Goal: Learn about a topic

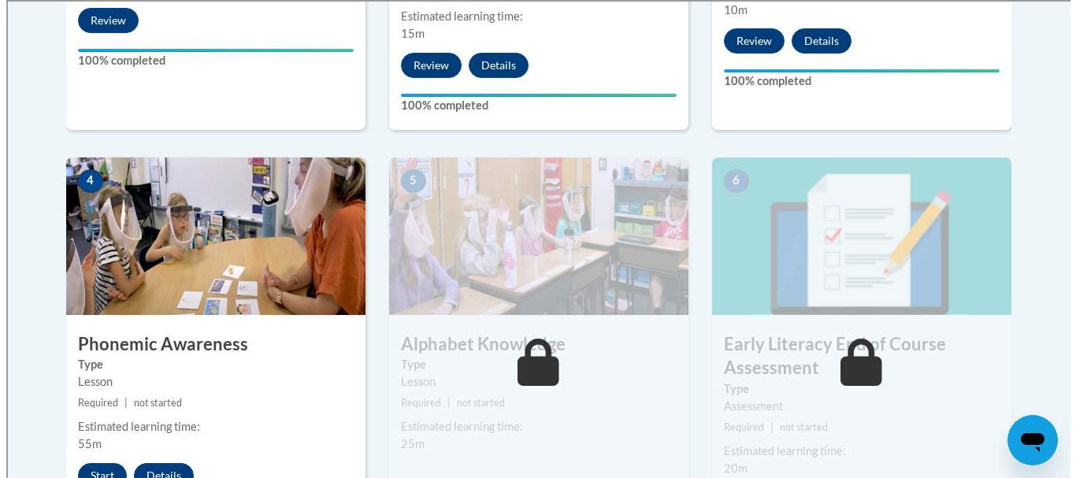
scroll to position [866, 0]
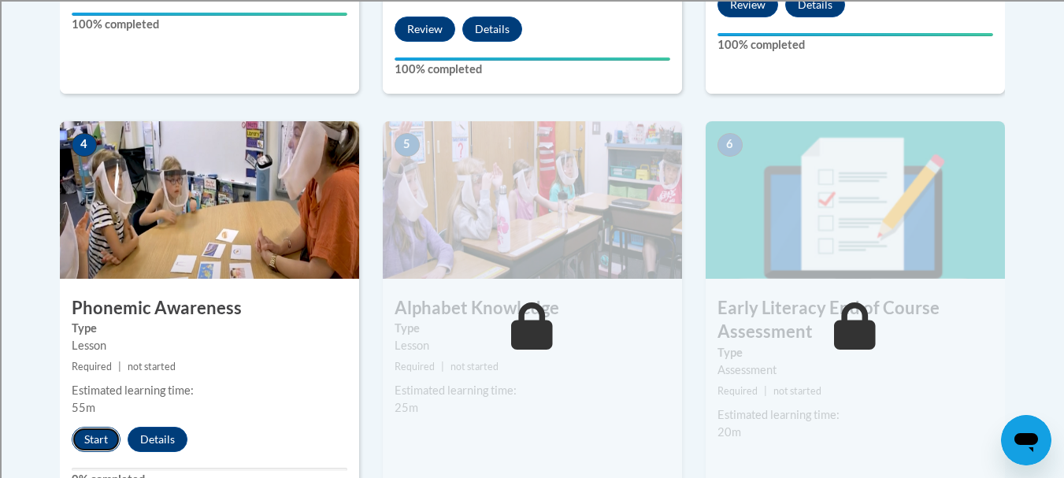
click at [101, 435] on button "Start" at bounding box center [96, 439] width 49 height 25
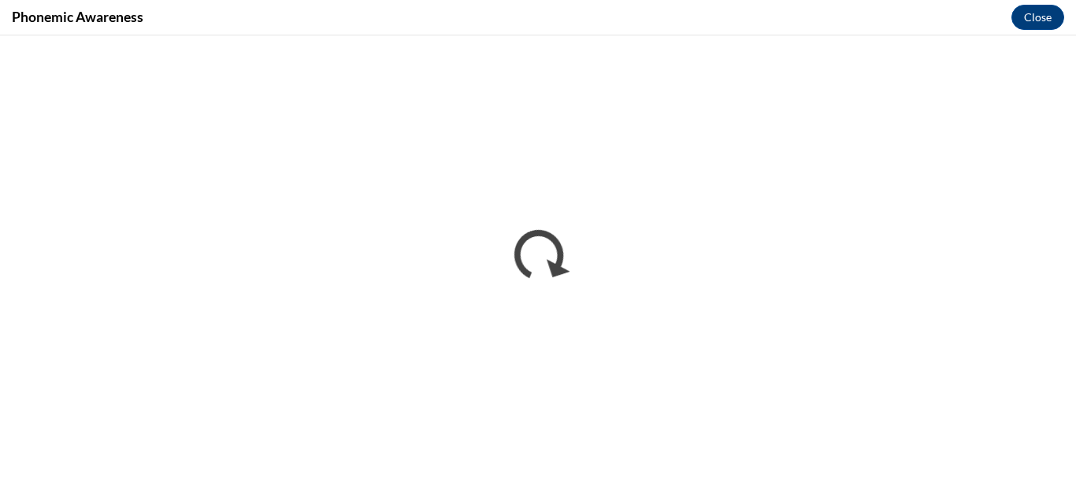
scroll to position [0, 0]
